Goal: Communication & Community: Answer question/provide support

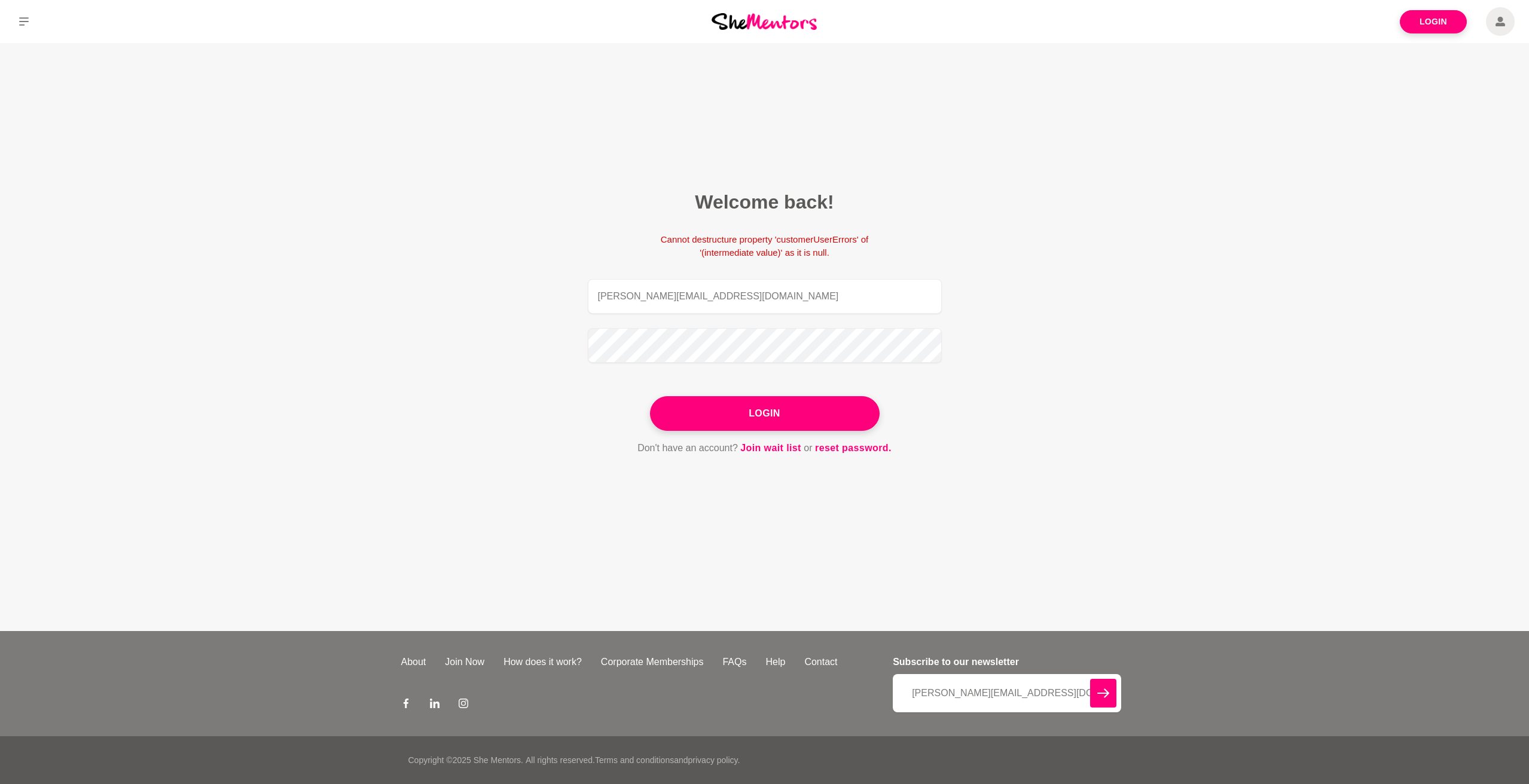
click at [726, 403] on button "Login" at bounding box center [764, 413] width 230 height 34
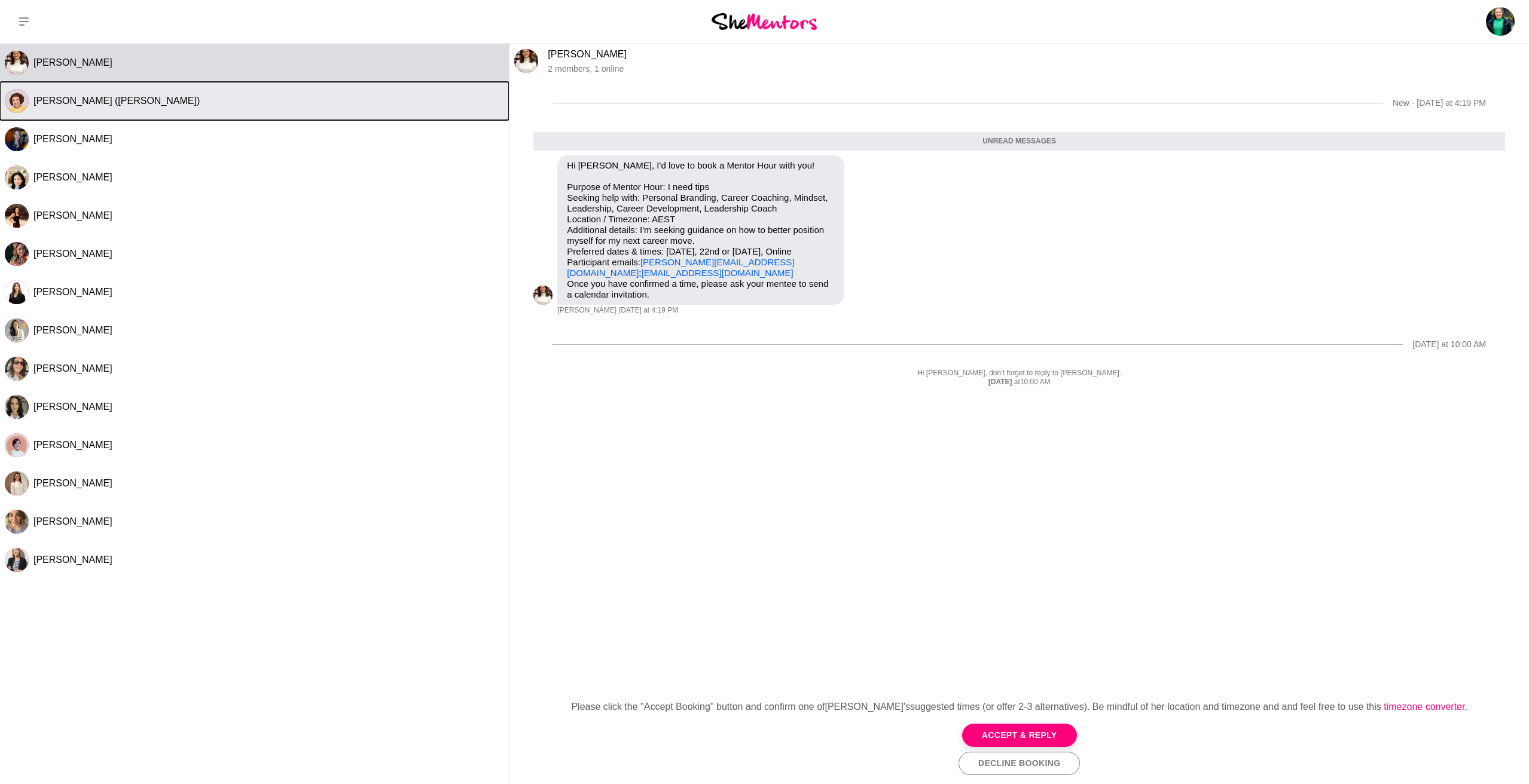
click at [89, 103] on span "[PERSON_NAME] ([PERSON_NAME])" at bounding box center [117, 101] width 166 height 10
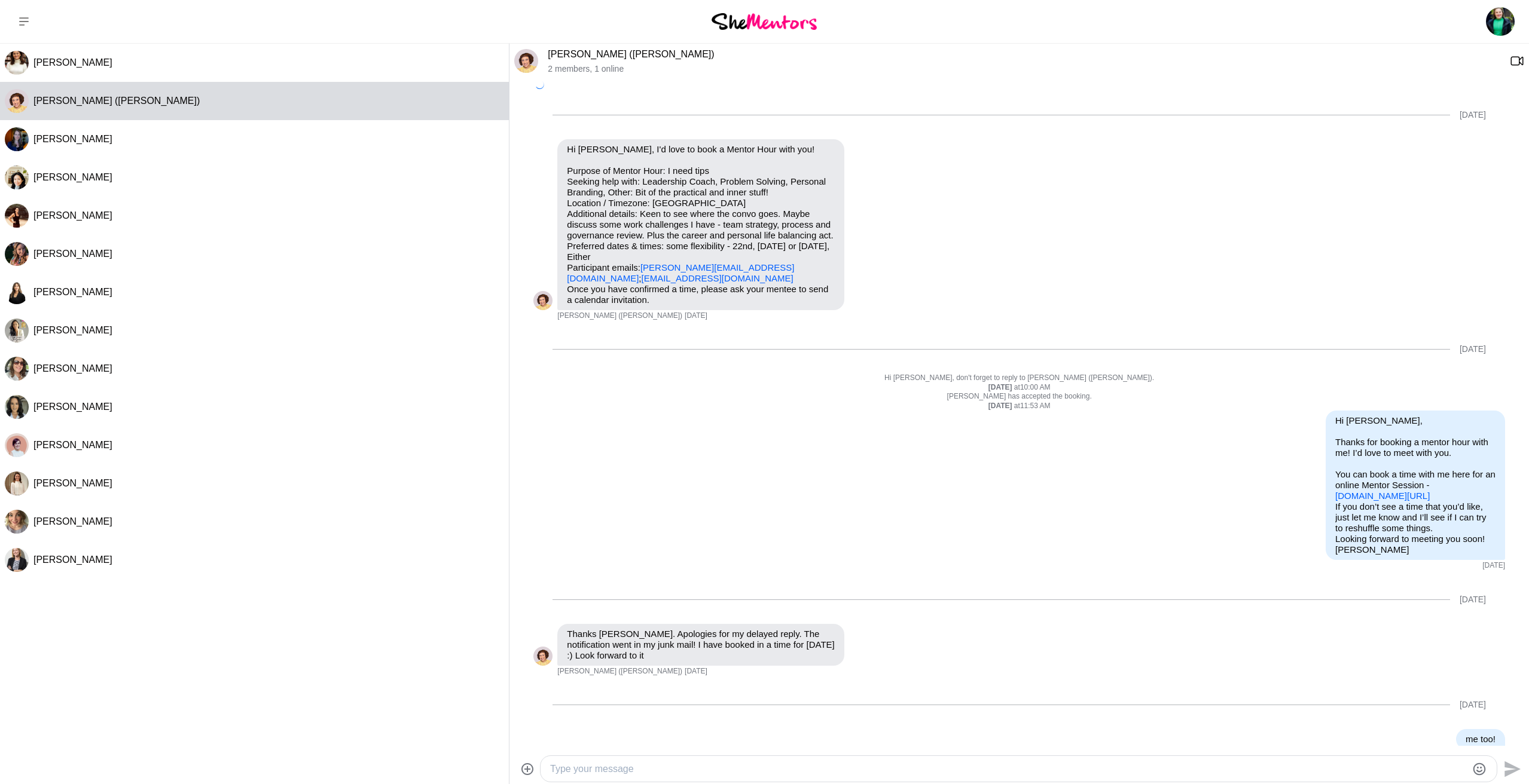
scroll to position [67, 0]
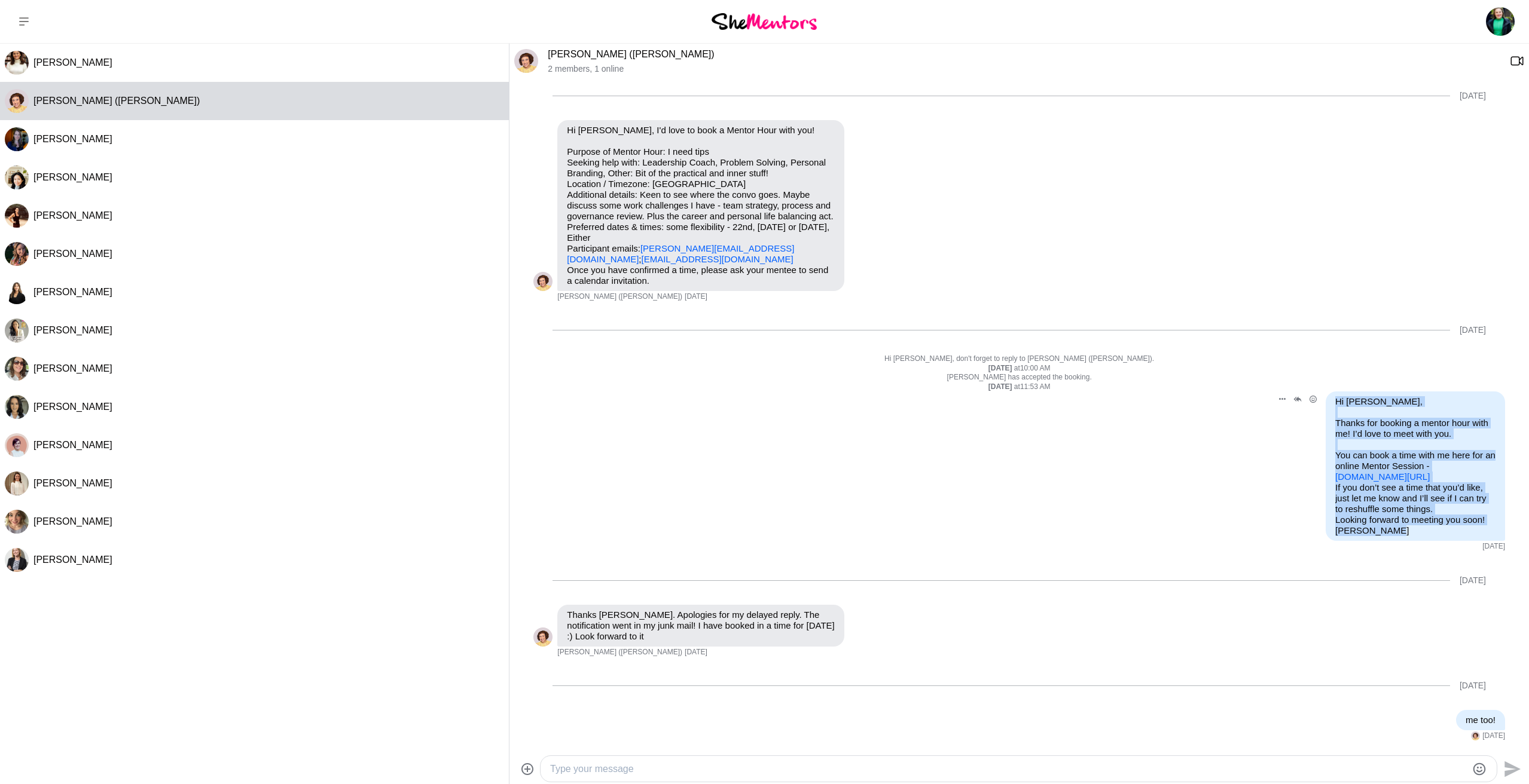
drag, startPoint x: 1362, startPoint y: 529, endPoint x: 1332, endPoint y: 348, distance: 183.5
click at [1332, 391] on div "Hi [PERSON_NAME], Thanks for booking a mentor hour with me! I’d love to meet wi…" at bounding box center [1415, 466] width 180 height 150
copy div "Hi [PERSON_NAME], Thanks for booking a mentor hour with me! I’d love to meet wi…"
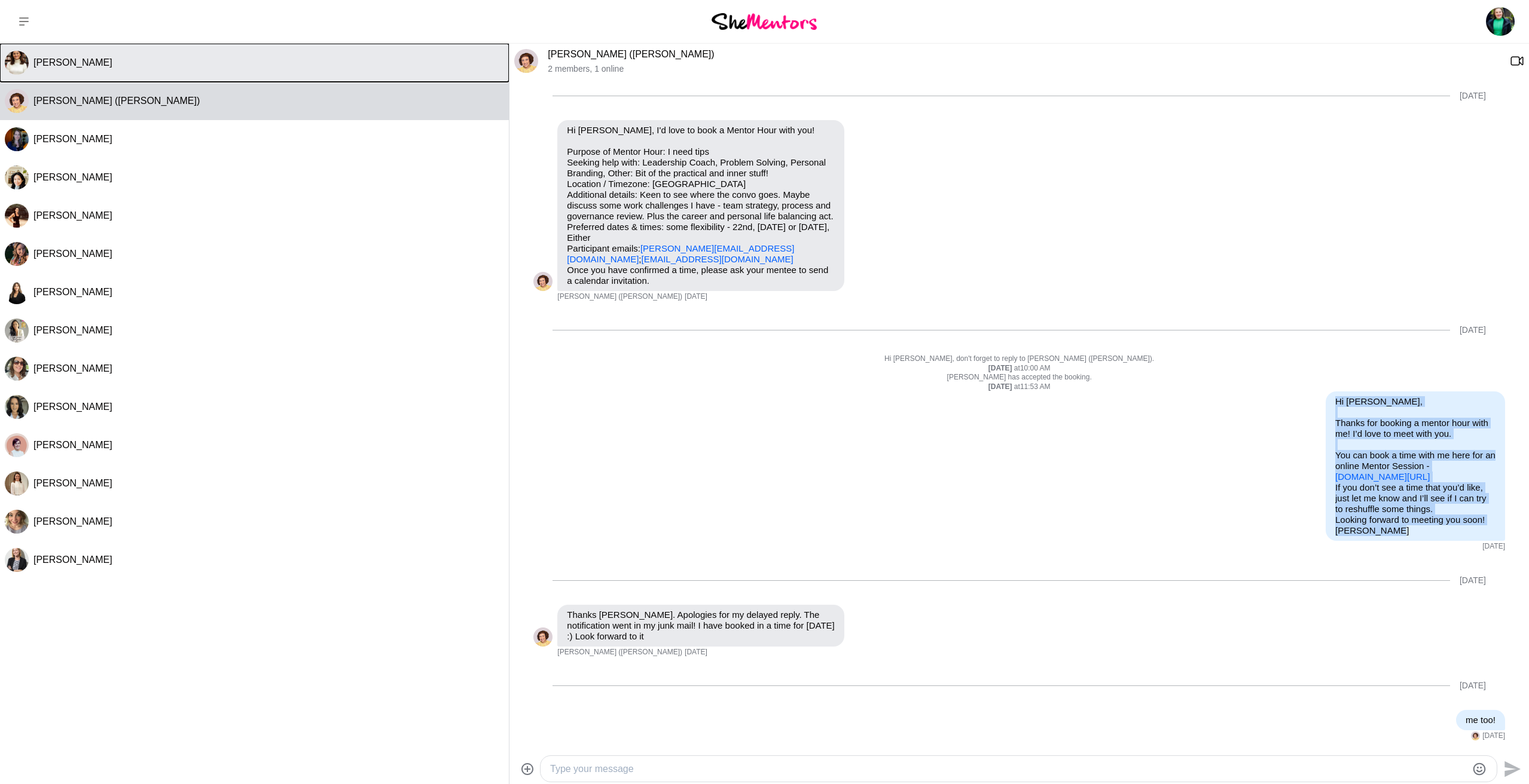
click at [67, 58] on div "[PERSON_NAME]" at bounding box center [269, 62] width 471 height 12
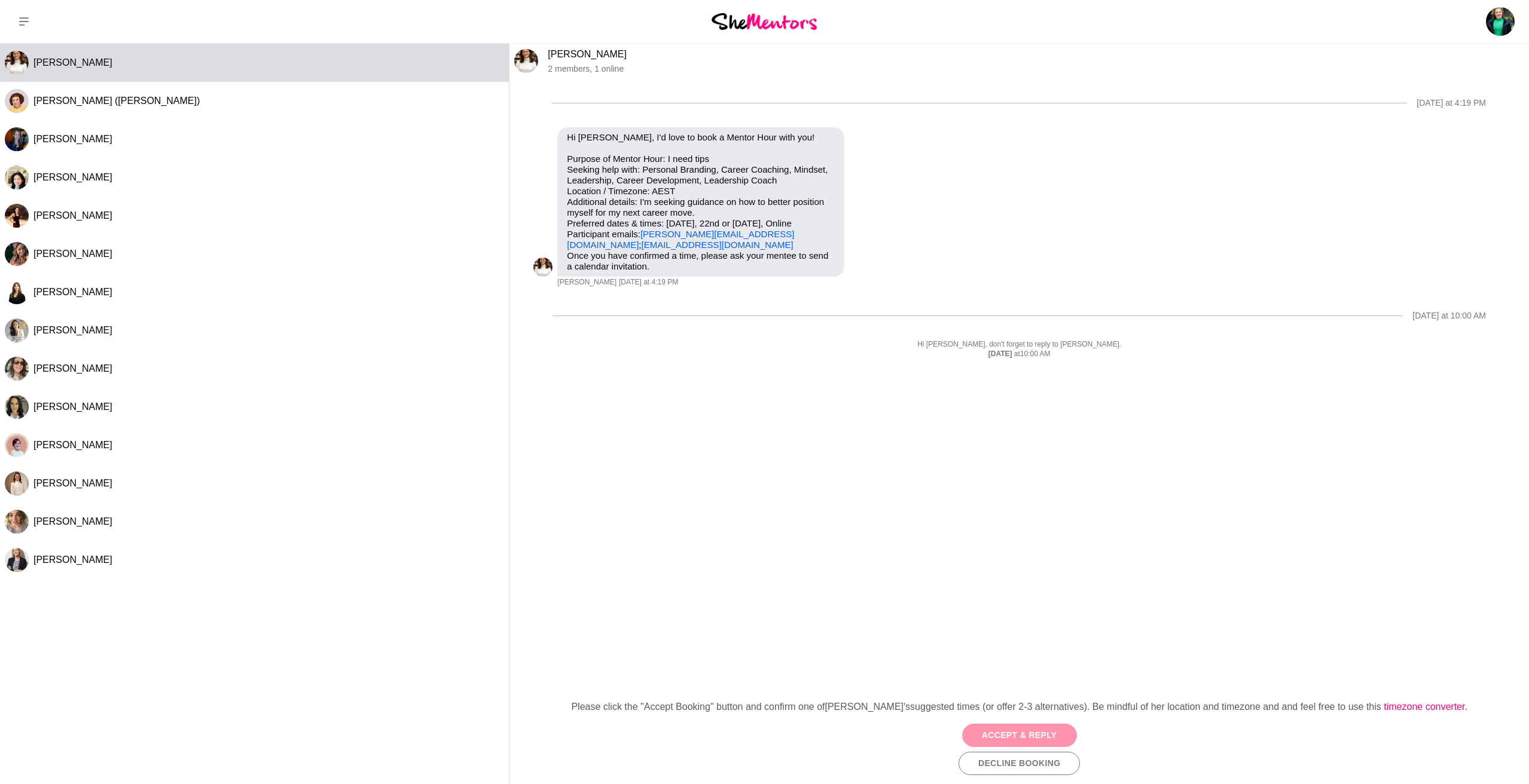
click at [1020, 737] on button "Accept & Reply" at bounding box center [1020, 735] width 114 height 24
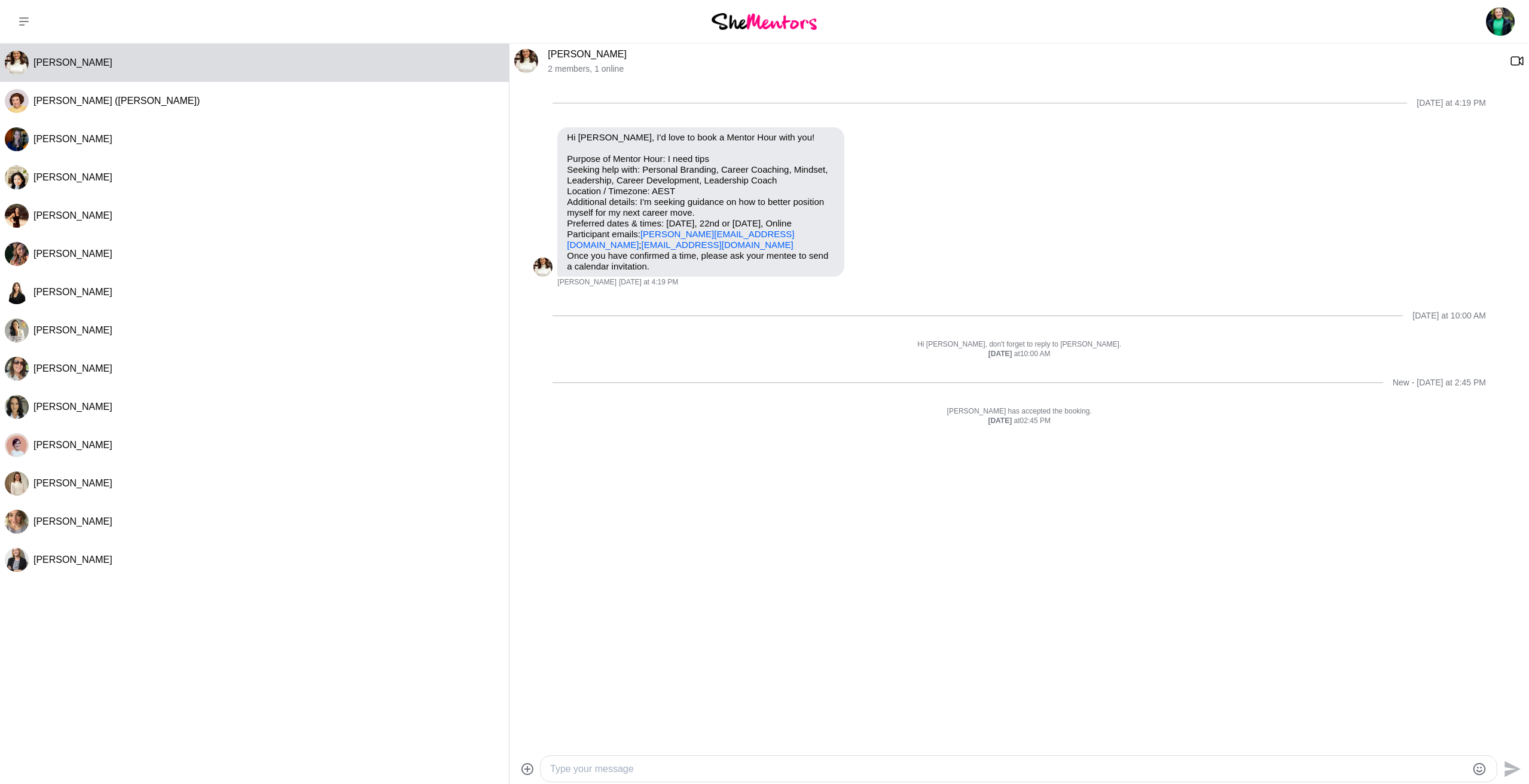
click at [625, 768] on textarea "Type your message" at bounding box center [1008, 770] width 917 height 14
paste textarea "Hi [PERSON_NAME], Thanks for booking a mentor hour with me! I’d love to meet wi…"
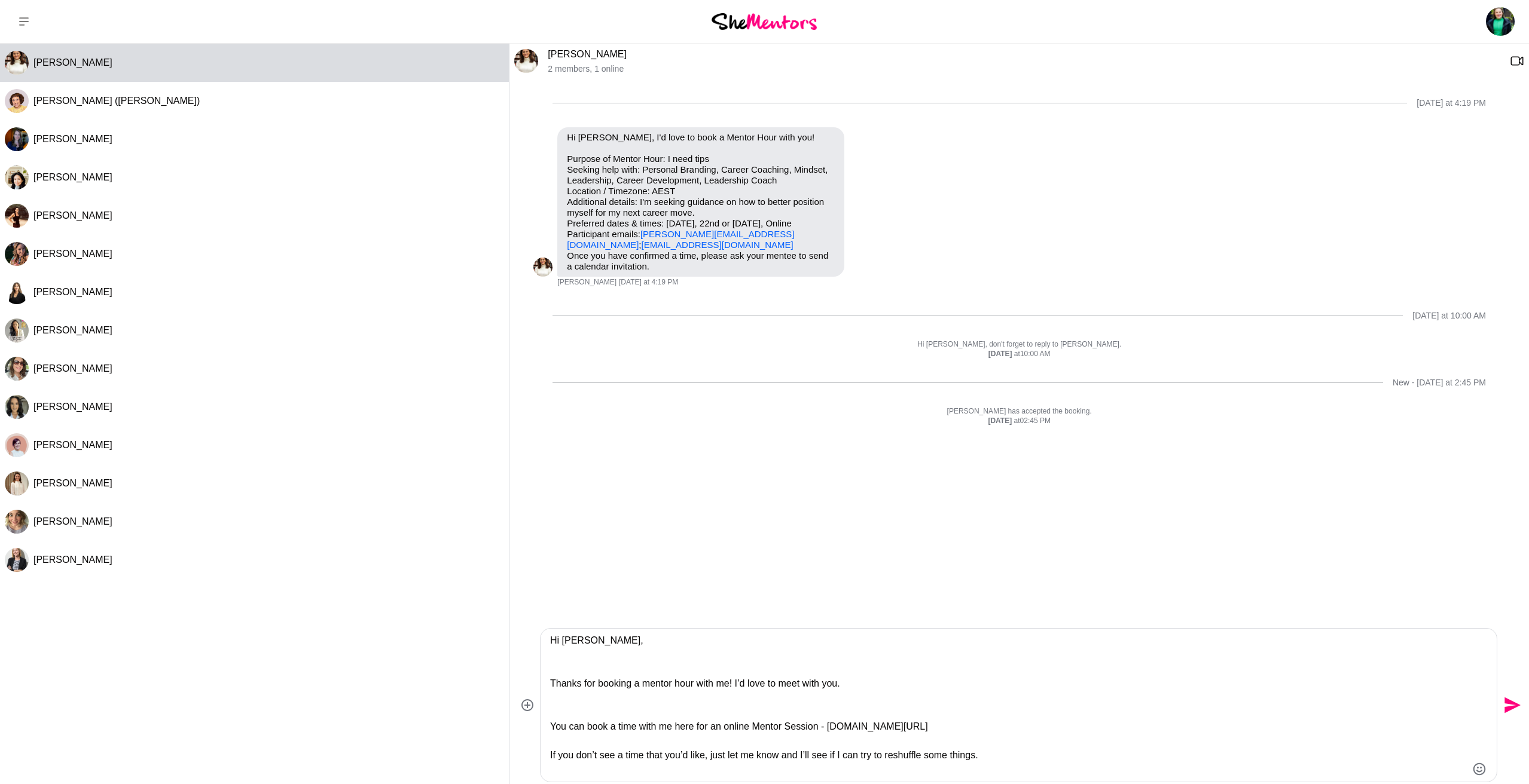
click at [577, 642] on textarea "Hi [PERSON_NAME], Thanks for booking a mentor hour with me! I’d love to meet wi…" at bounding box center [1008, 705] width 917 height 144
click at [873, 679] on textarea "Hi [PERSON_NAME], Thanks for booking a mentor hour with me! I’d love to meet wi…" at bounding box center [1008, 705] width 917 height 144
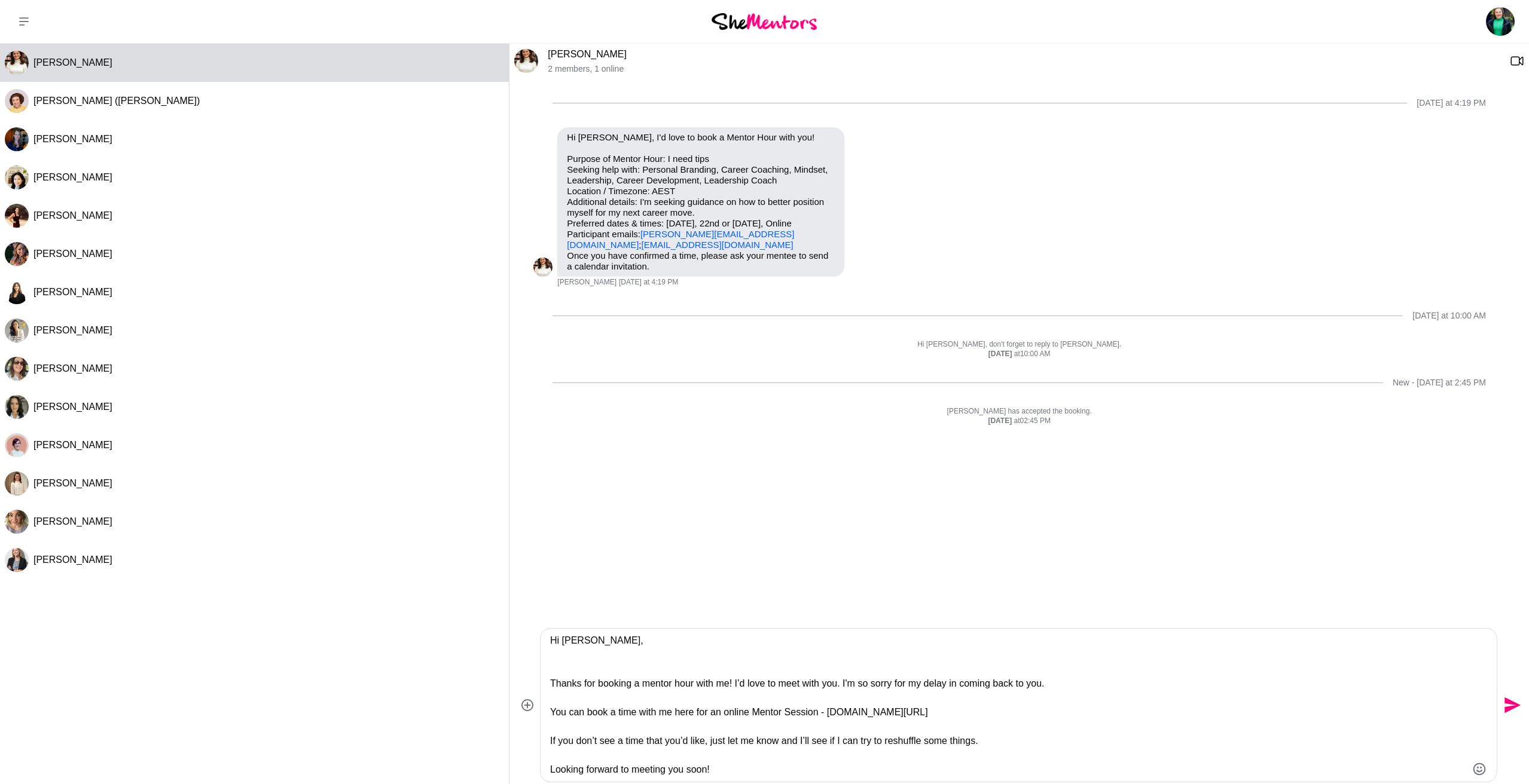
click at [687, 653] on textarea "Hi [PERSON_NAME], Thanks for booking a mentor hour with me! I’d love to meet wi…" at bounding box center [1008, 705] width 917 height 144
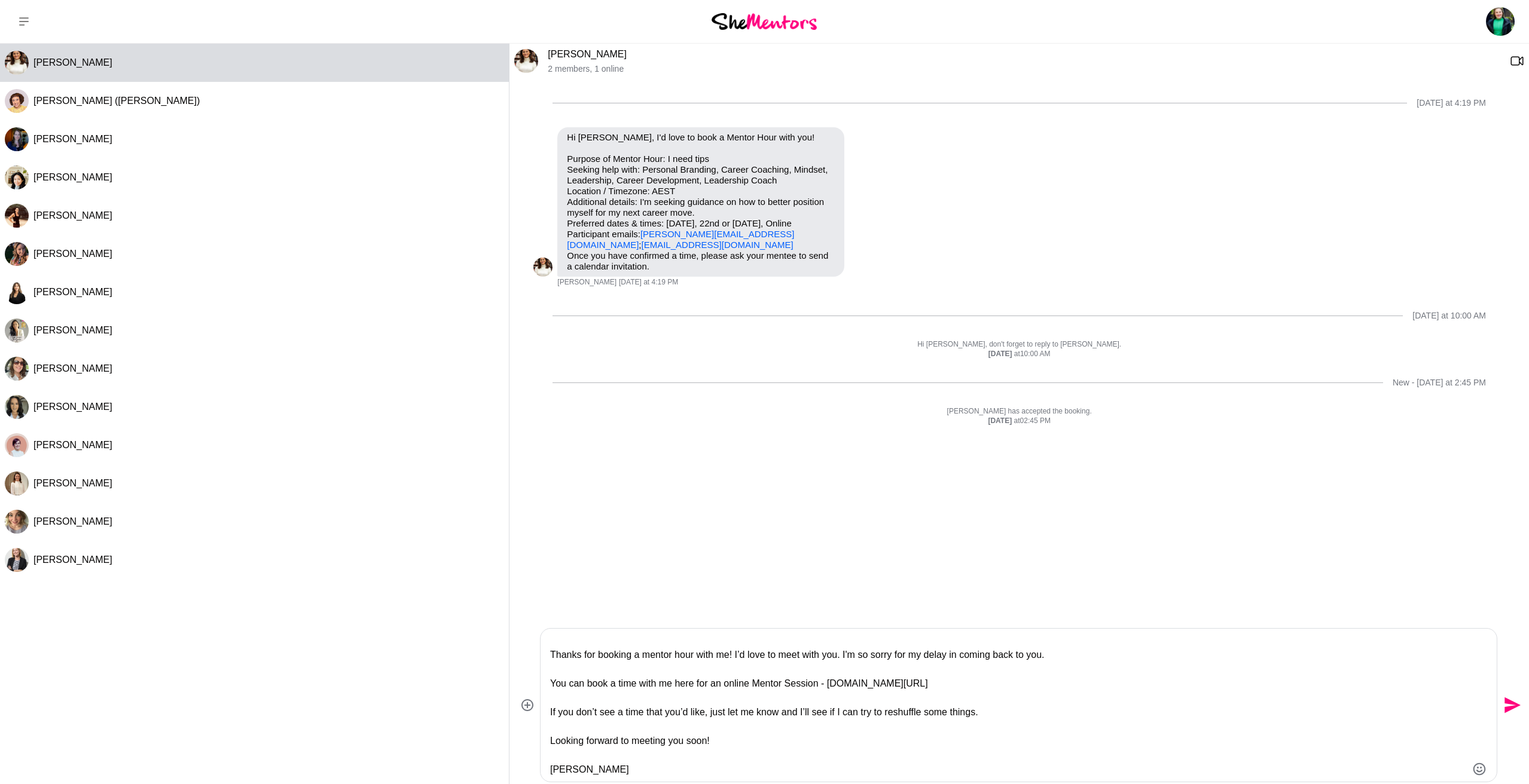
scroll to position [29, 0]
type textarea "Hi [PERSON_NAME], Thanks for booking a mentor hour with me! I’d love to meet wi…"
click at [1508, 701] on icon "Send" at bounding box center [1513, 705] width 16 height 16
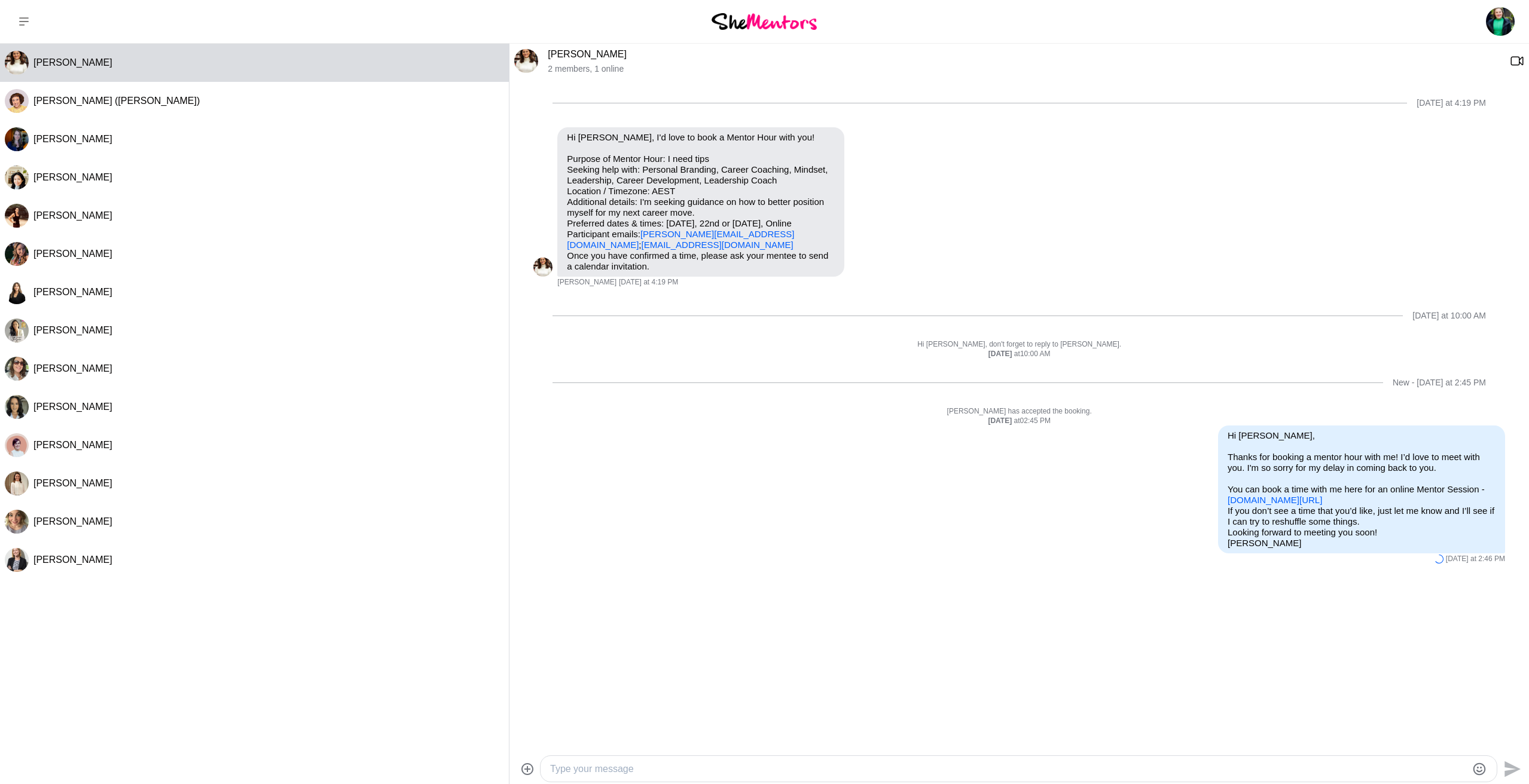
scroll to position [0, 0]
